Goal: Find specific page/section: Find specific page/section

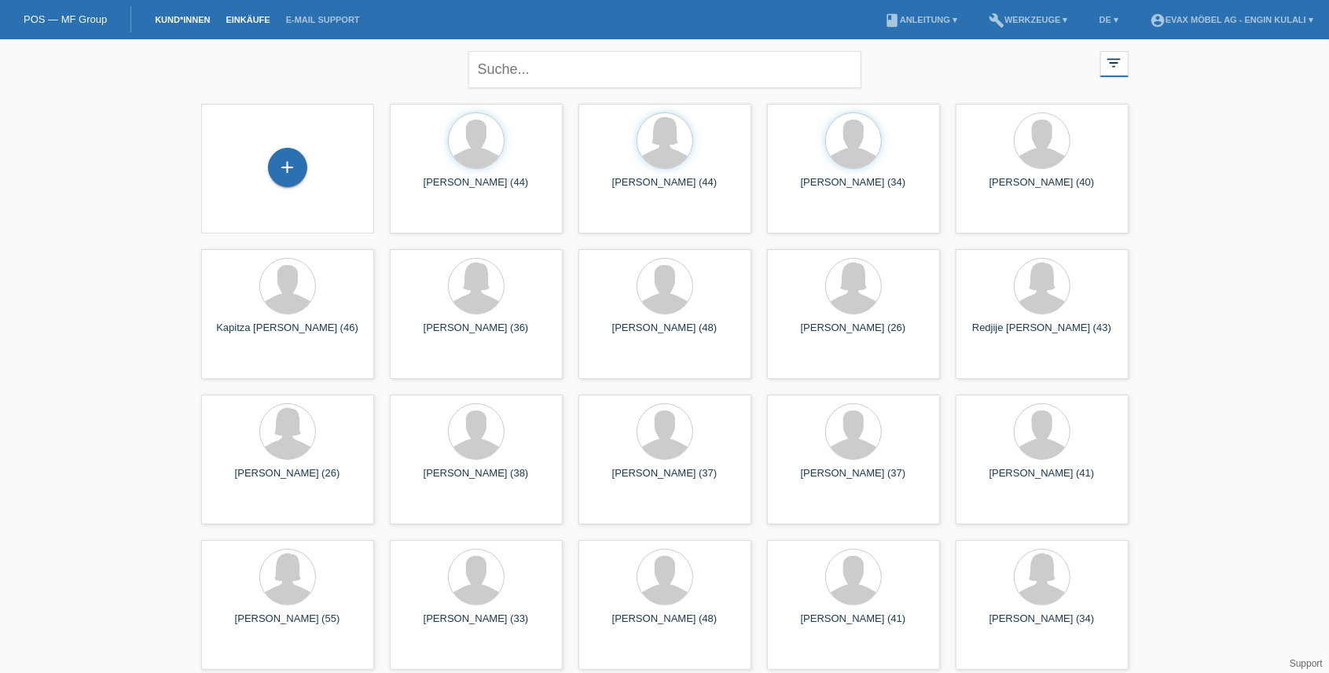
click at [221, 19] on link "Einkäufe" at bounding box center [248, 19] width 60 height 9
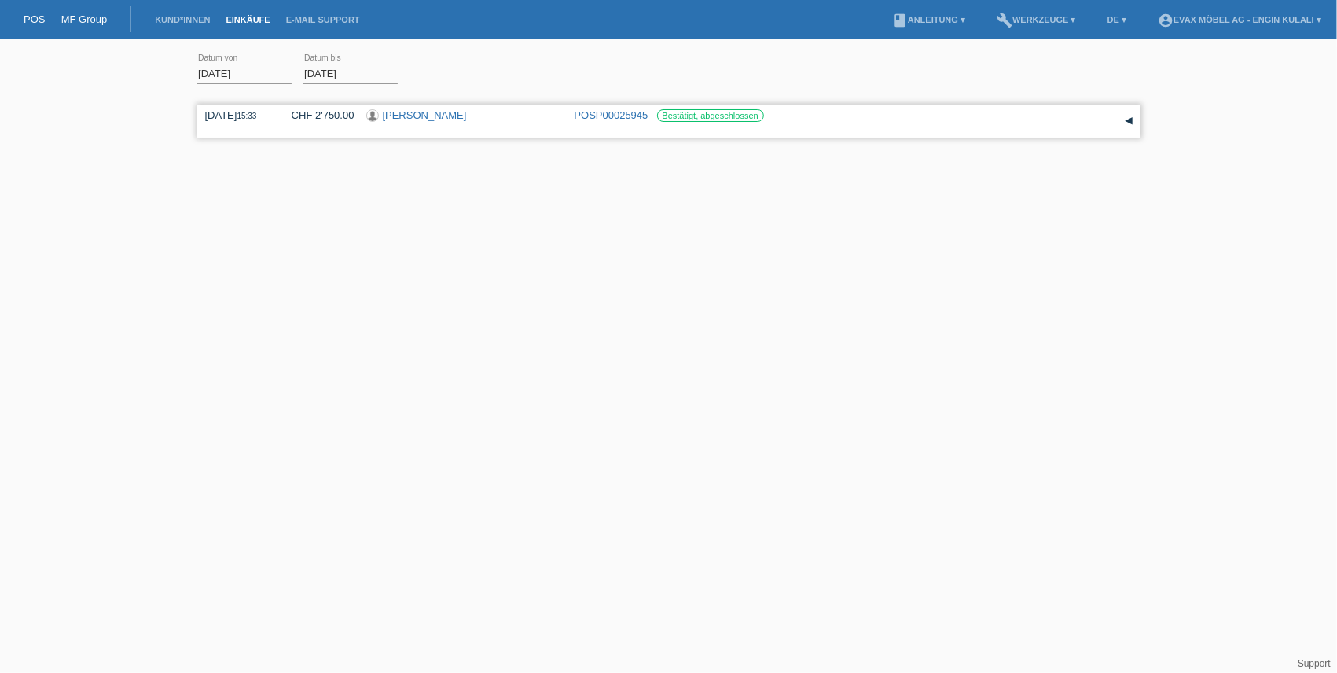
click at [408, 118] on link "[PERSON_NAME]" at bounding box center [425, 115] width 84 height 12
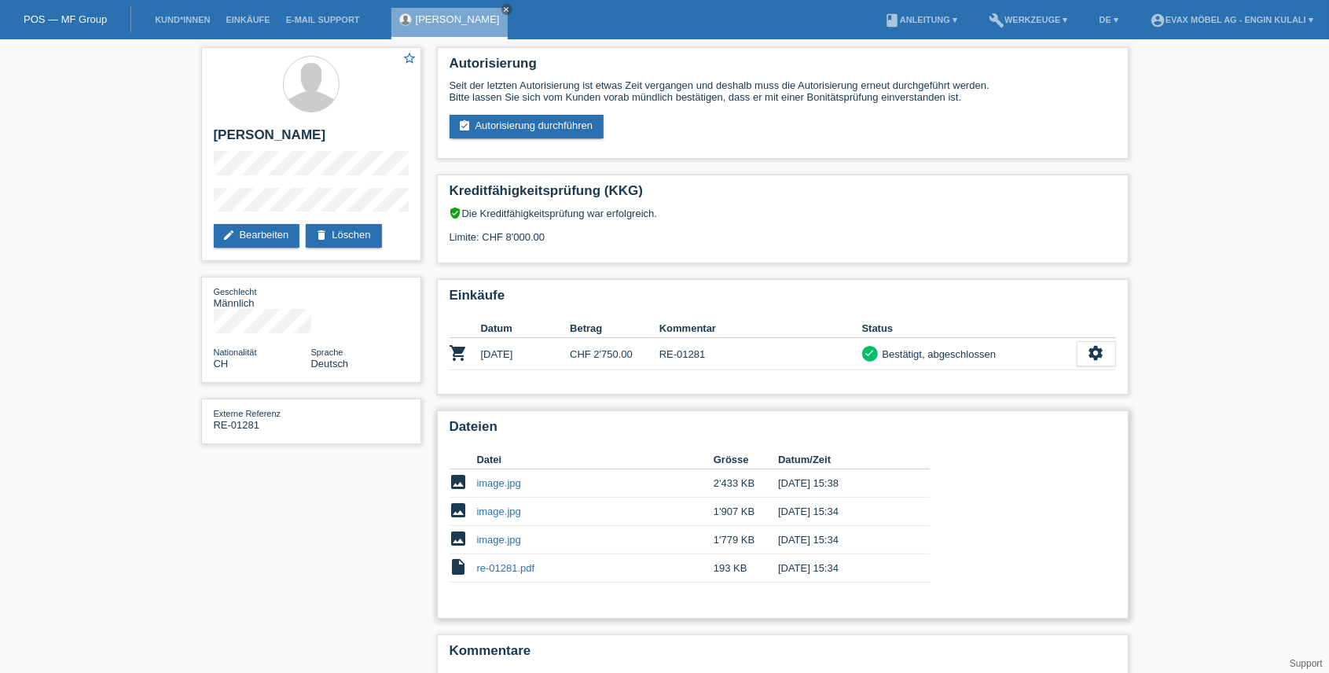
click at [694, 431] on h2 "Dateien" at bounding box center [782, 431] width 666 height 24
